Goal: Check status: Check status

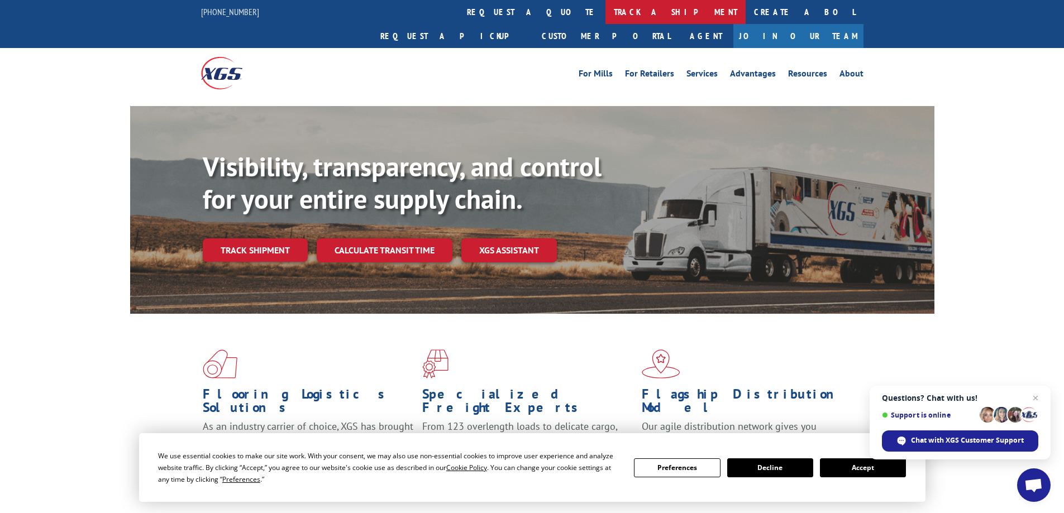
click at [605, 13] on link "track a shipment" at bounding box center [675, 12] width 140 height 24
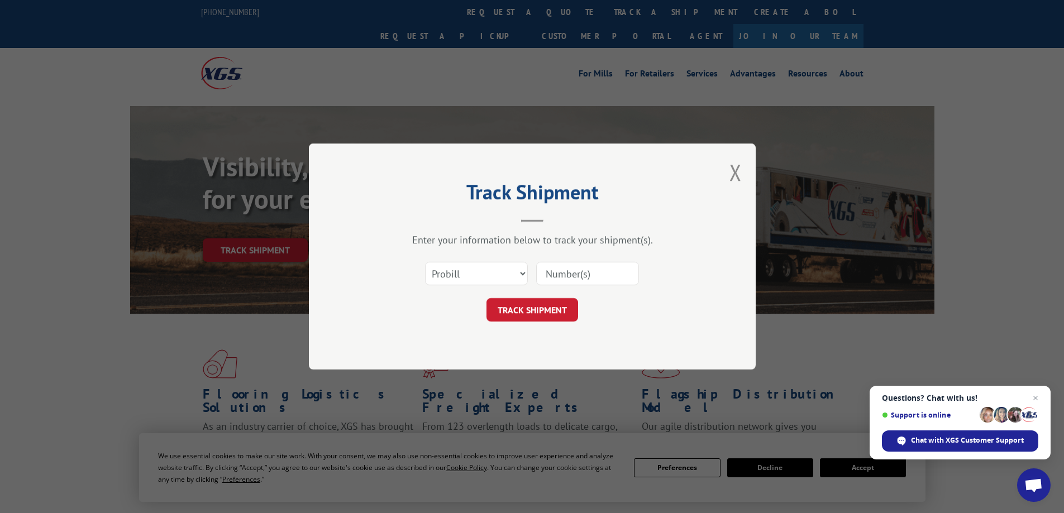
click at [562, 276] on input at bounding box center [587, 273] width 103 height 23
type input "3370493"
click at [523, 308] on button "TRACK SHIPMENT" at bounding box center [532, 309] width 92 height 23
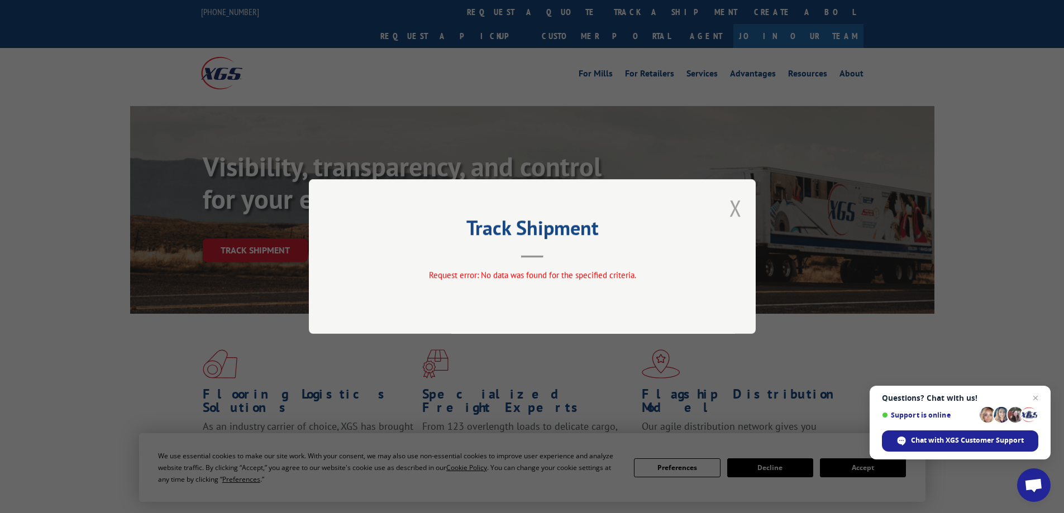
click at [732, 211] on button "Close modal" at bounding box center [735, 208] width 12 height 30
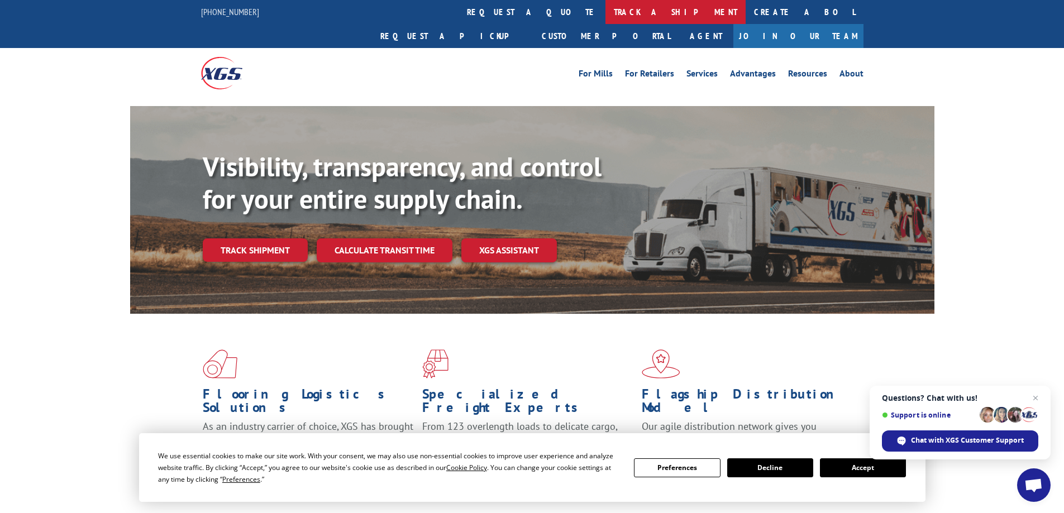
click at [605, 9] on link "track a shipment" at bounding box center [675, 12] width 140 height 24
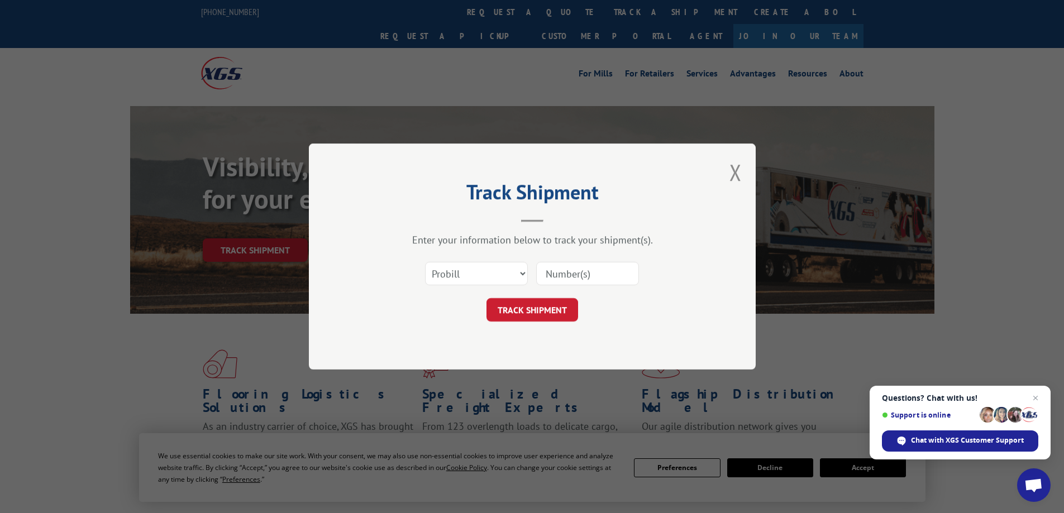
click at [579, 267] on input at bounding box center [587, 273] width 103 height 23
drag, startPoint x: 528, startPoint y: 274, endPoint x: 517, endPoint y: 274, distance: 10.6
click at [523, 274] on div "Select category... Probill BOL PO This field is required" at bounding box center [532, 273] width 335 height 37
click at [517, 274] on select "Select category... Probill BOL PO" at bounding box center [476, 273] width 103 height 23
select select "bol"
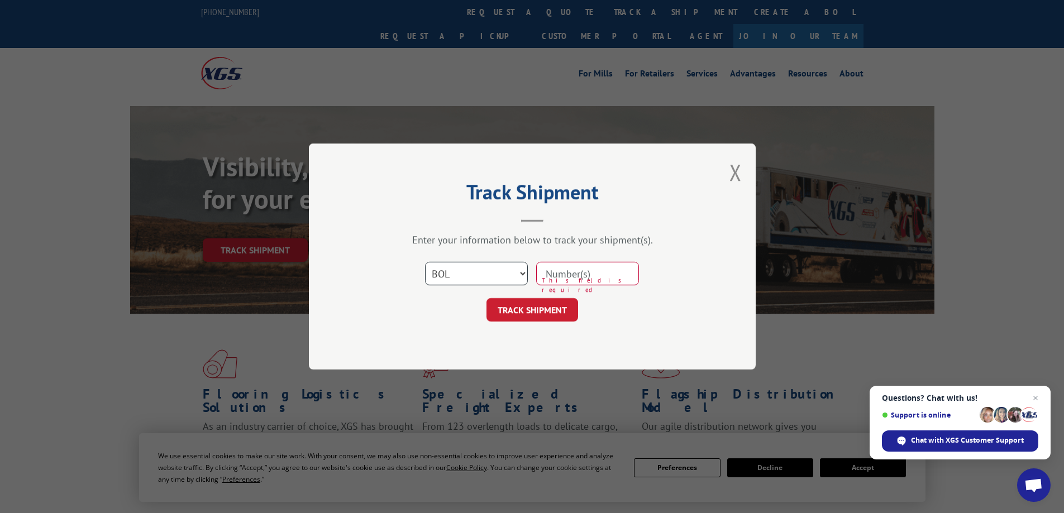
click at [425, 262] on select "Select category... Probill BOL PO" at bounding box center [476, 273] width 103 height 23
click at [573, 273] on input at bounding box center [587, 273] width 103 height 23
type input "3370493"
click at [527, 309] on button "TRACK SHIPMENT" at bounding box center [532, 309] width 92 height 23
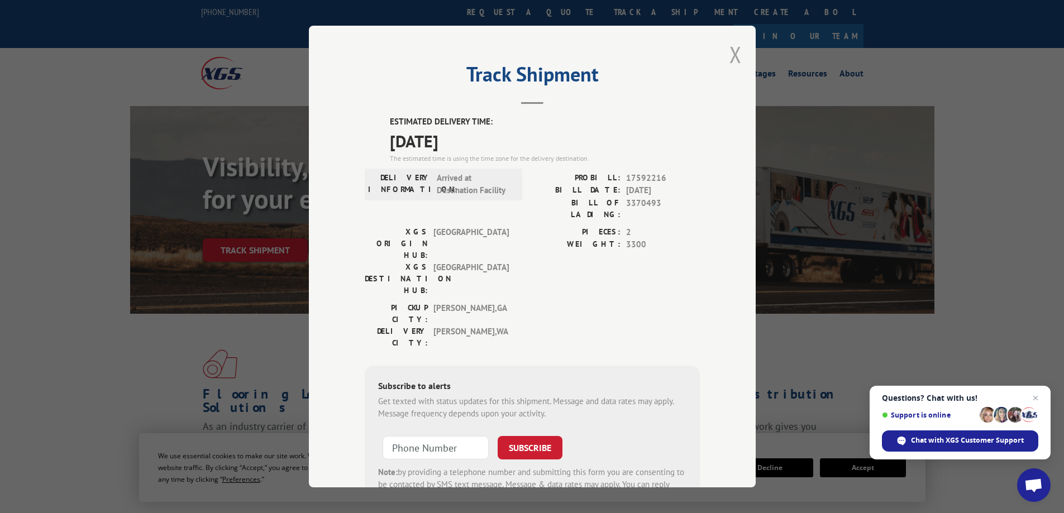
click at [731, 57] on button "Close modal" at bounding box center [735, 55] width 12 height 30
